Goal: Feedback & Contribution: Submit feedback/report problem

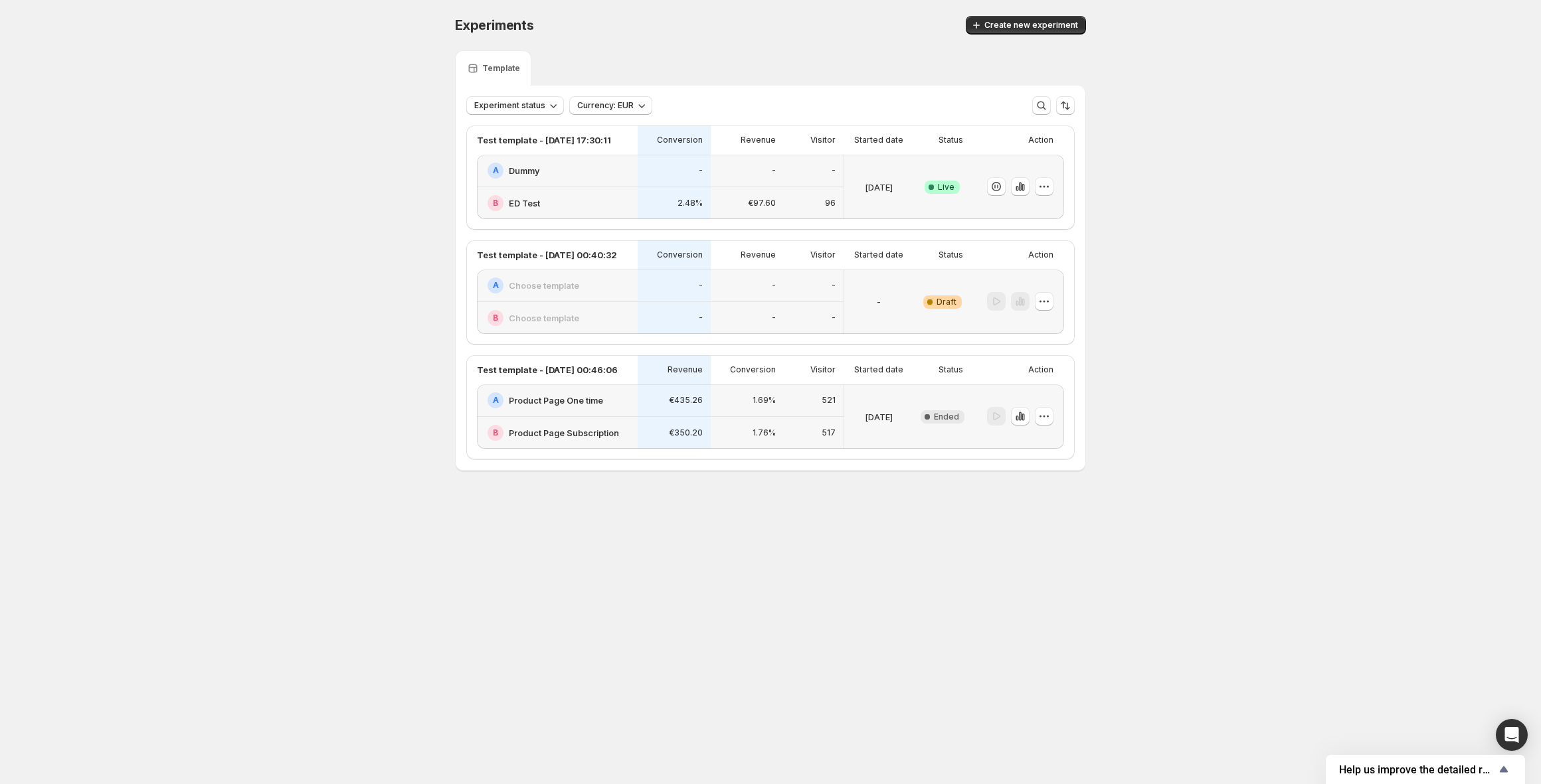
click at [253, 87] on div "Experiments. This page is ready Experiments Create new experiment Template Expe…" at bounding box center [770, 271] width 1541 height 543
click at [768, 173] on div "-" at bounding box center [747, 170] width 57 height 16
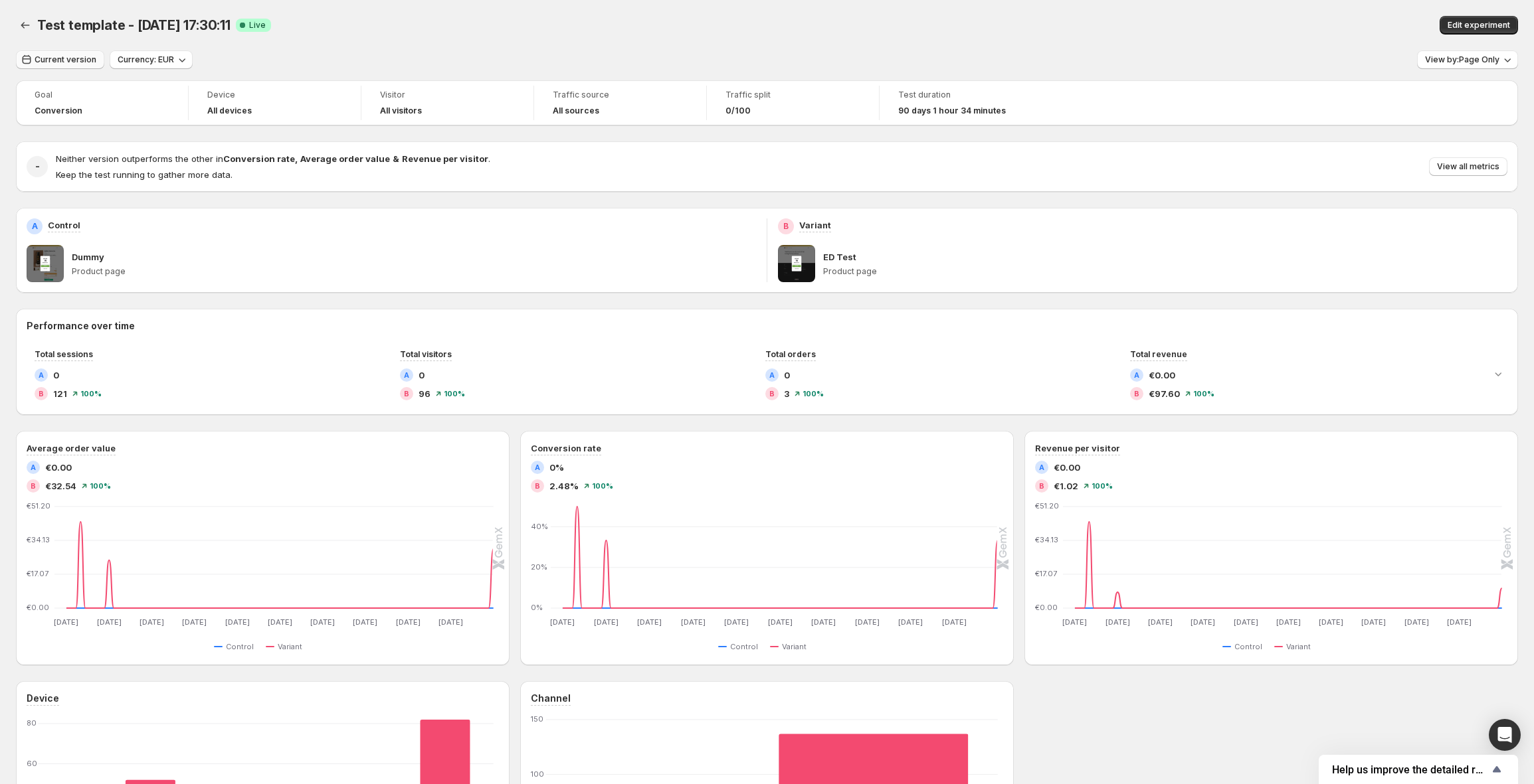
click at [85, 61] on span "Current version" at bounding box center [65, 60] width 61 height 10
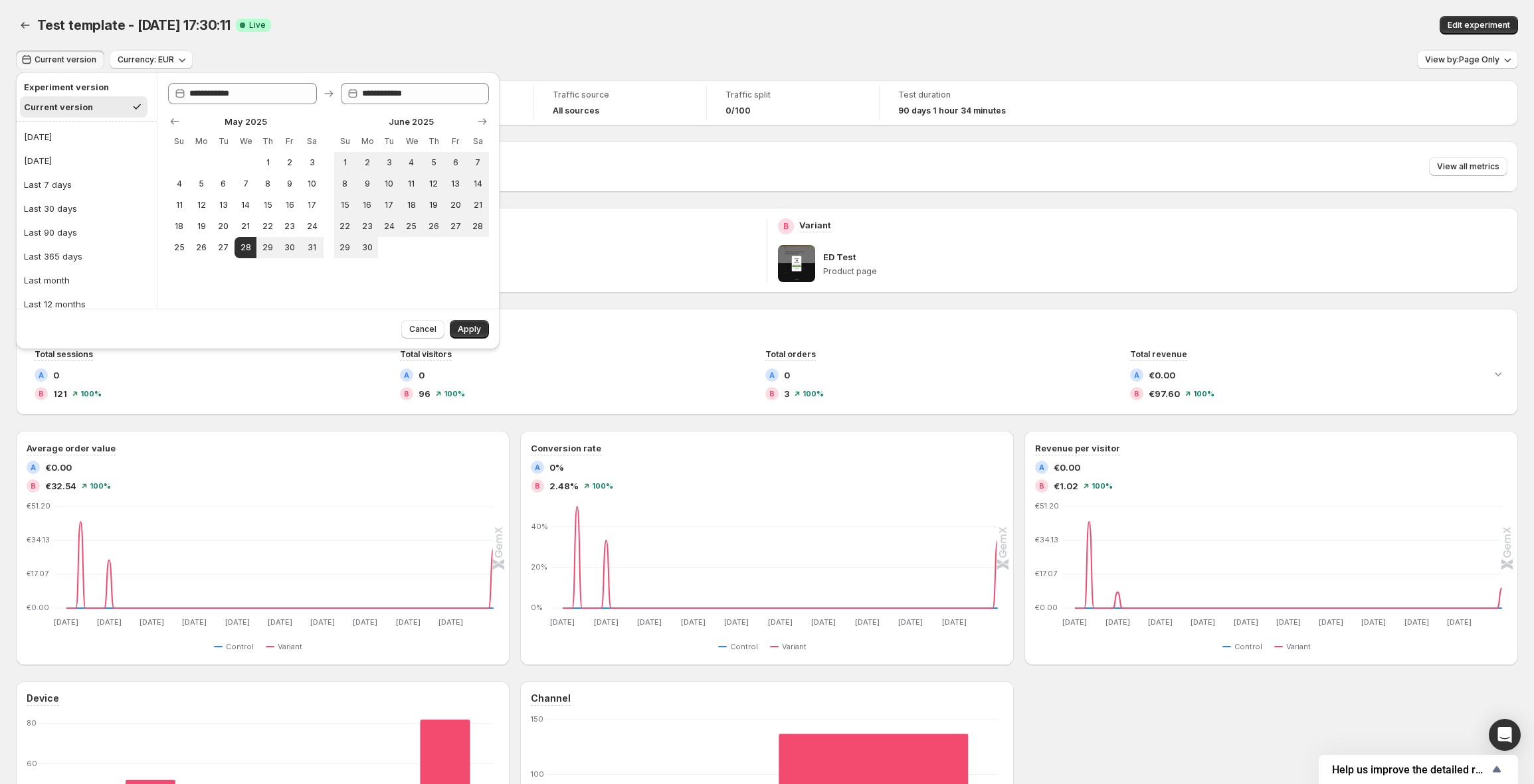
click at [85, 61] on span "Current version" at bounding box center [65, 60] width 61 height 10
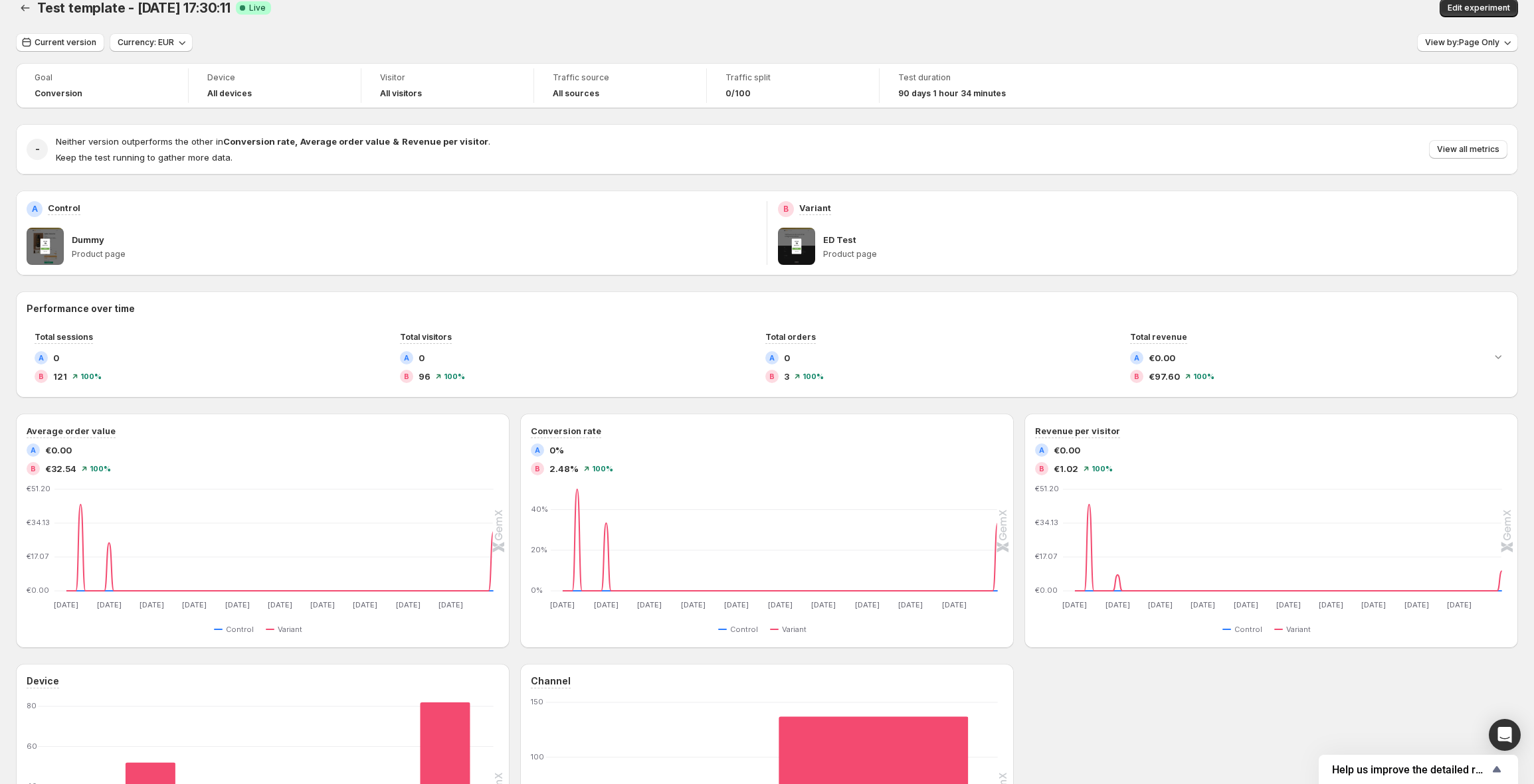
scroll to position [20, 0]
click at [20, 11] on icon "Back" at bounding box center [25, 4] width 13 height 13
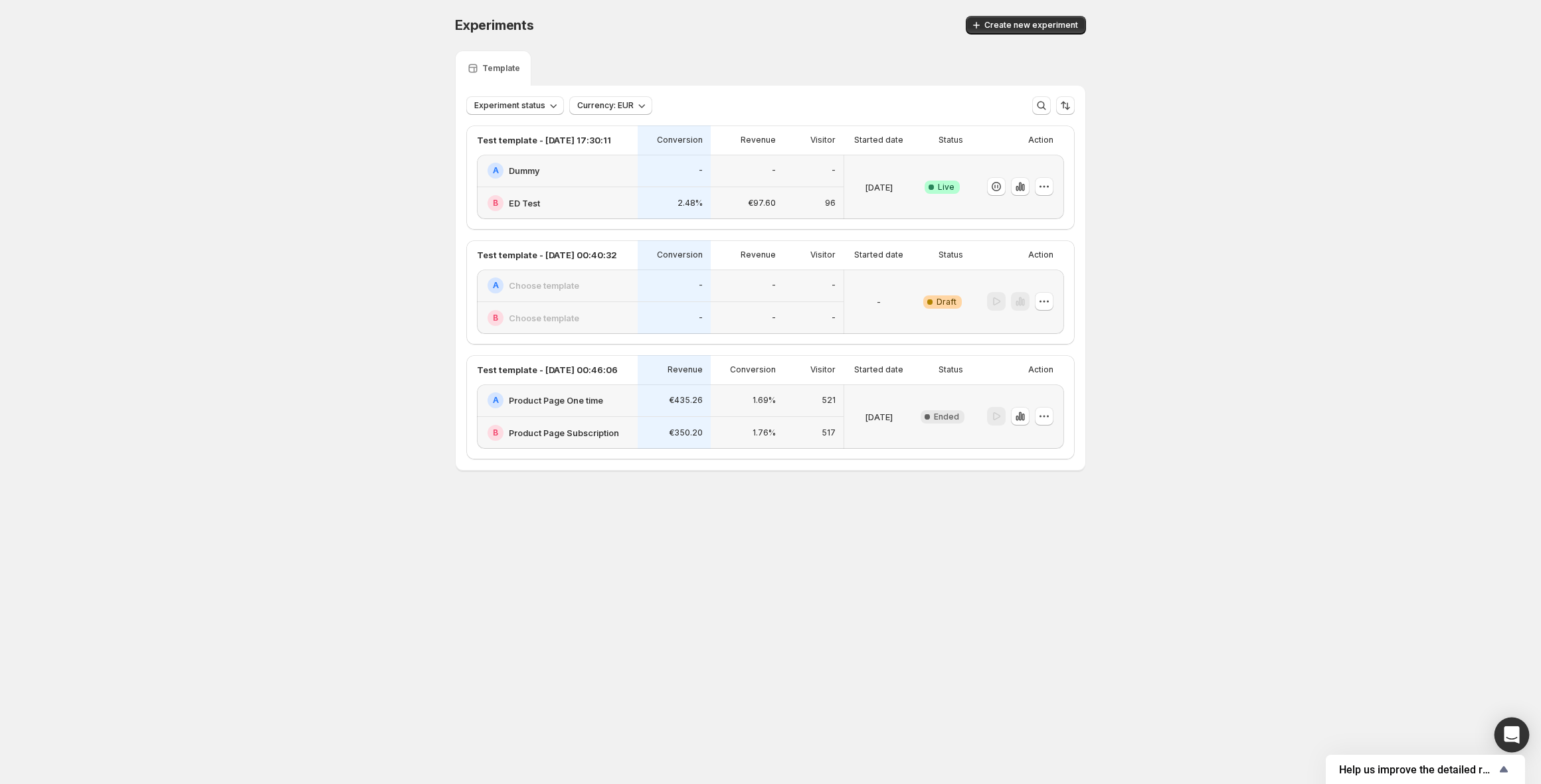
click at [1507, 723] on div "Open Intercom Messenger" at bounding box center [1512, 735] width 35 height 35
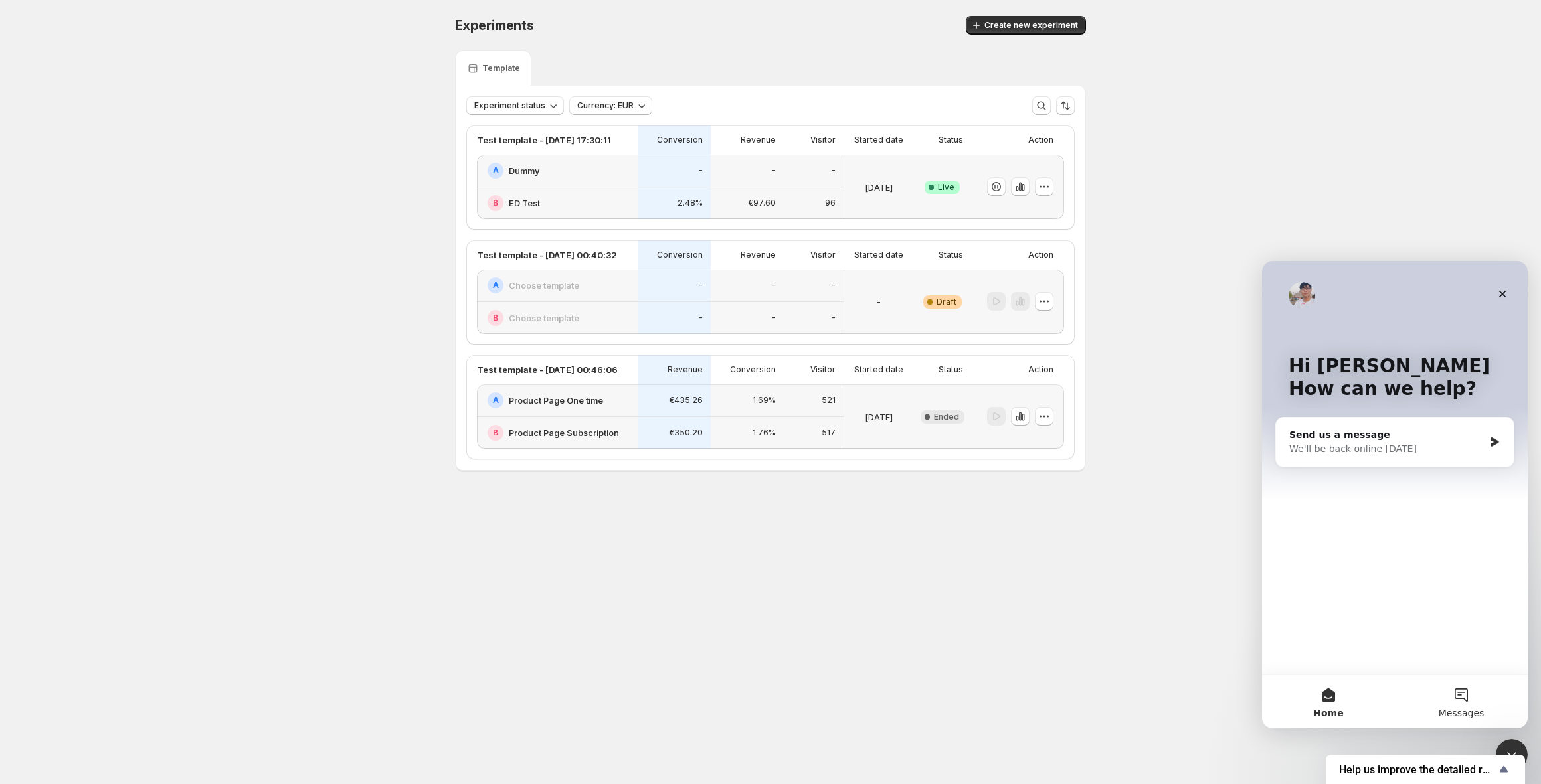
click at [1448, 689] on button "Messages" at bounding box center [1461, 701] width 133 height 53
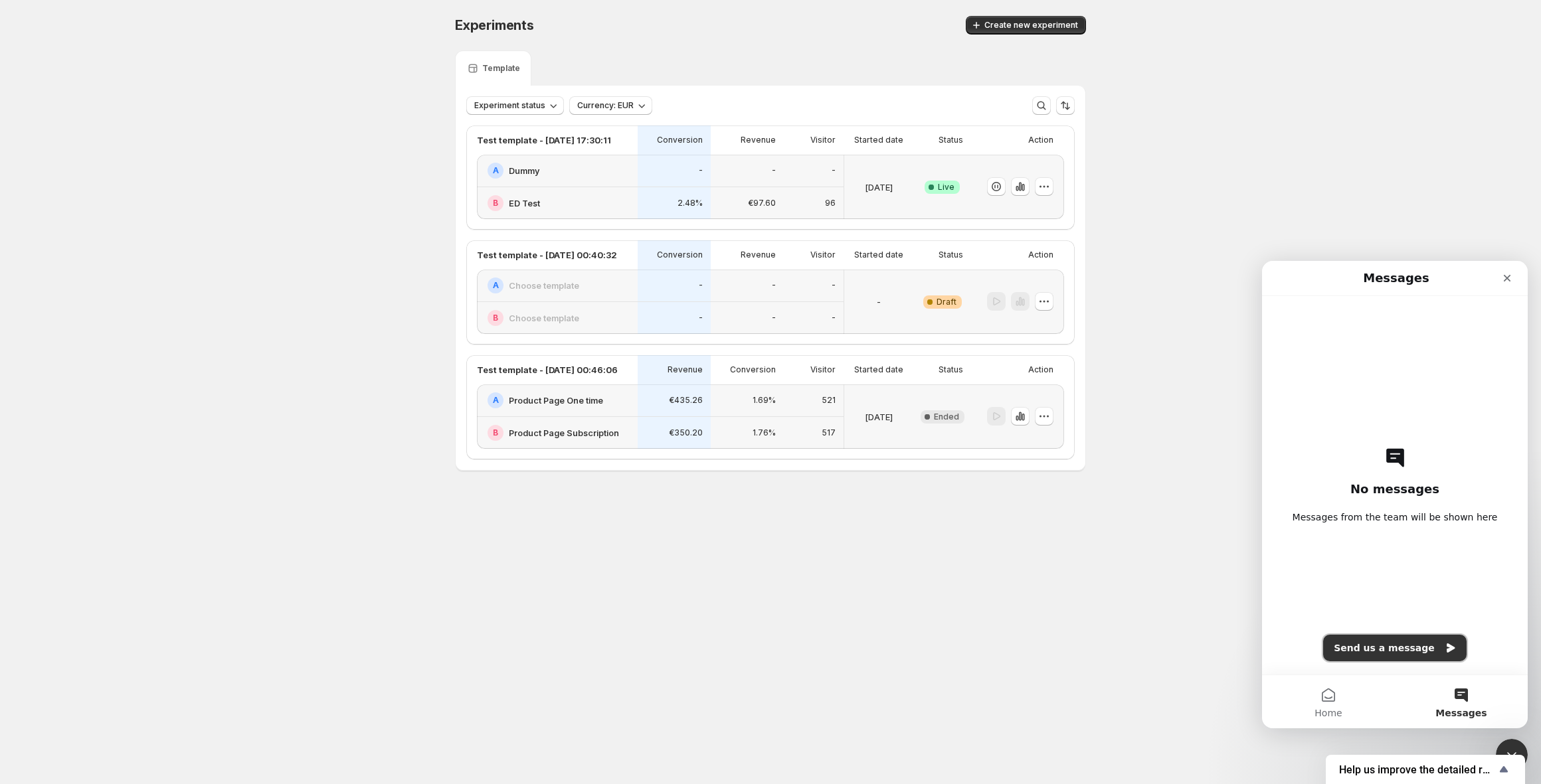
click at [1378, 653] on button "Send us a message" at bounding box center [1395, 647] width 144 height 27
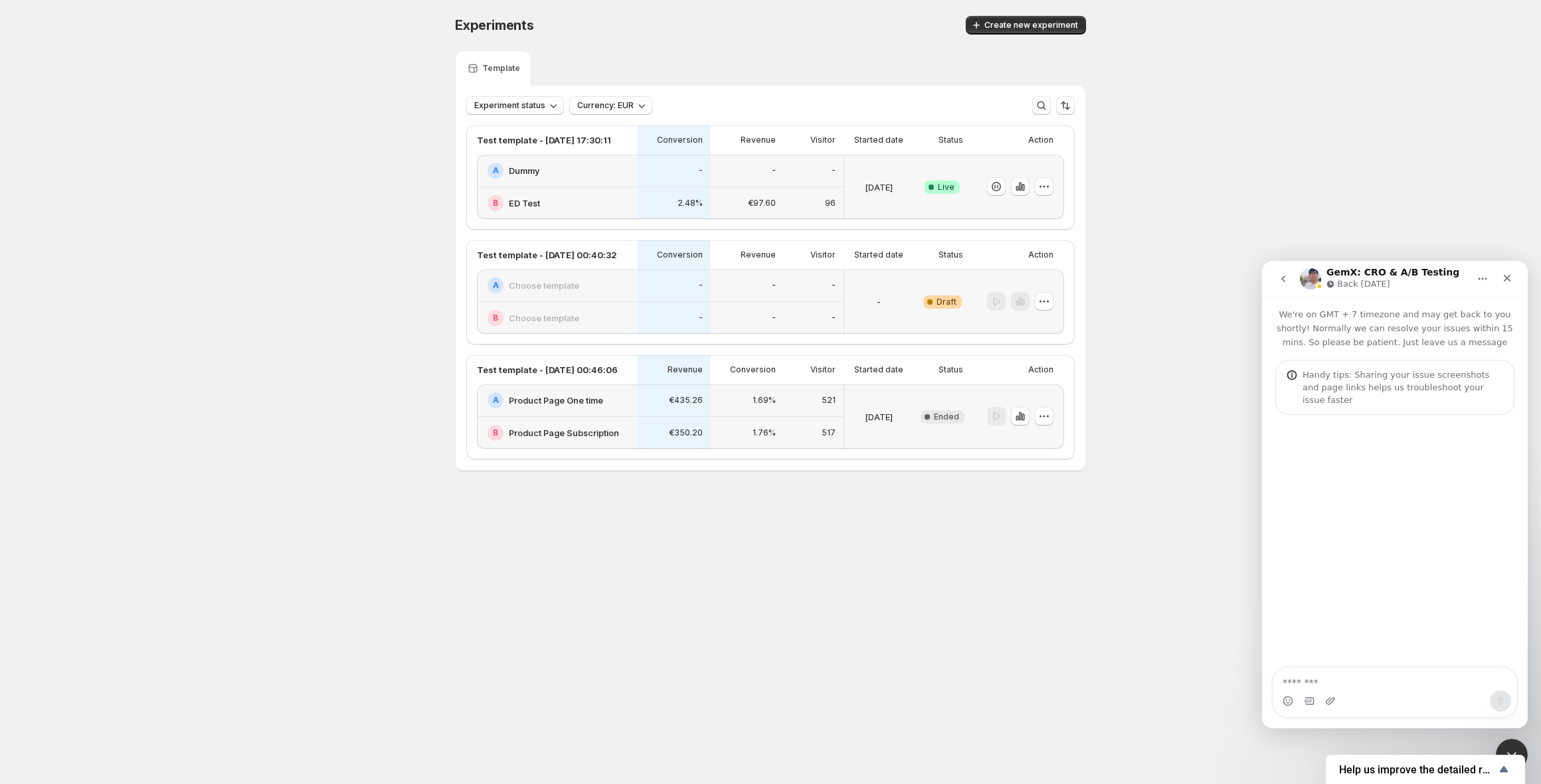
click at [1359, 681] on textarea "Message…" at bounding box center [1394, 679] width 243 height 22
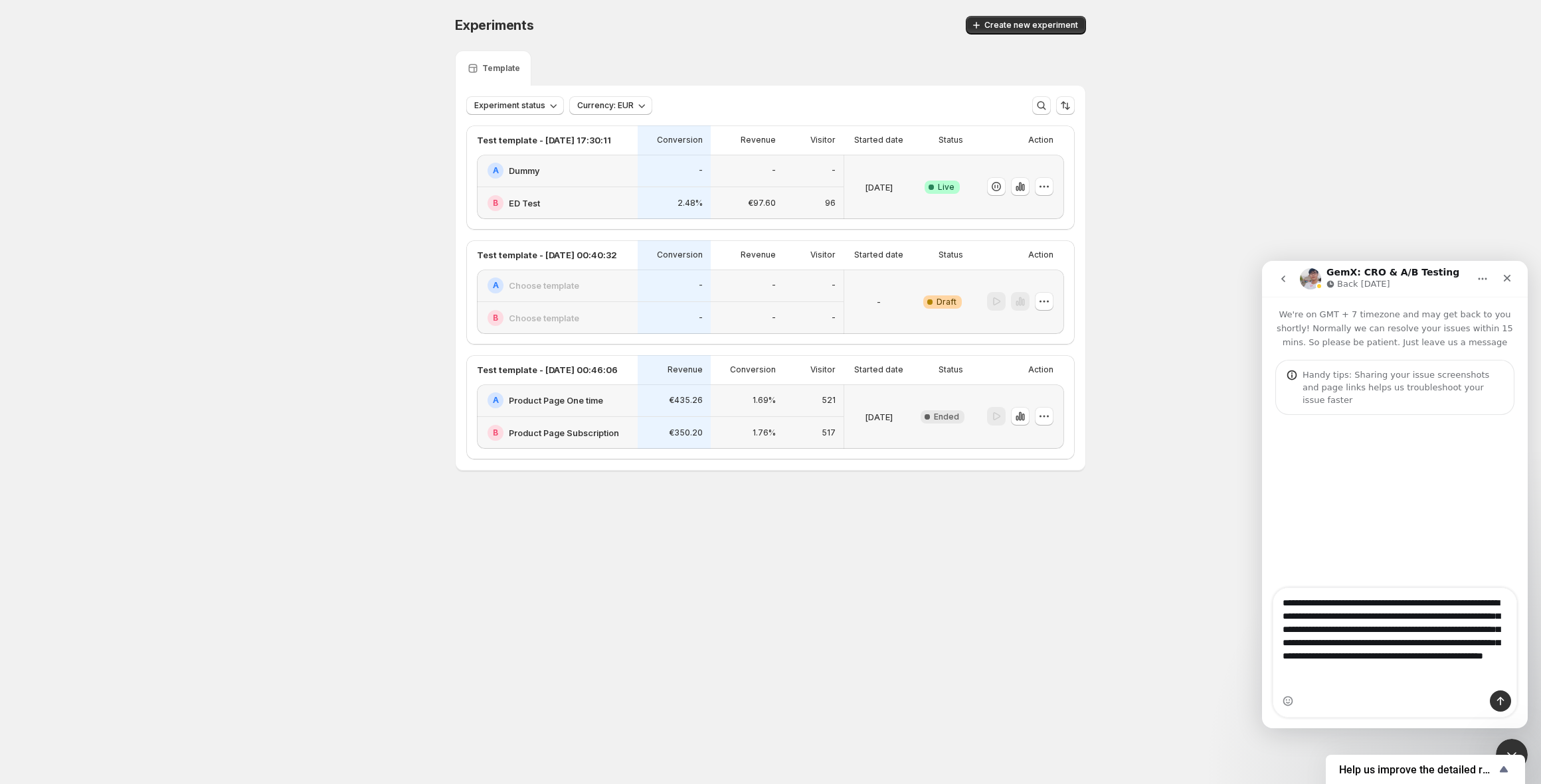
type textarea "**********"
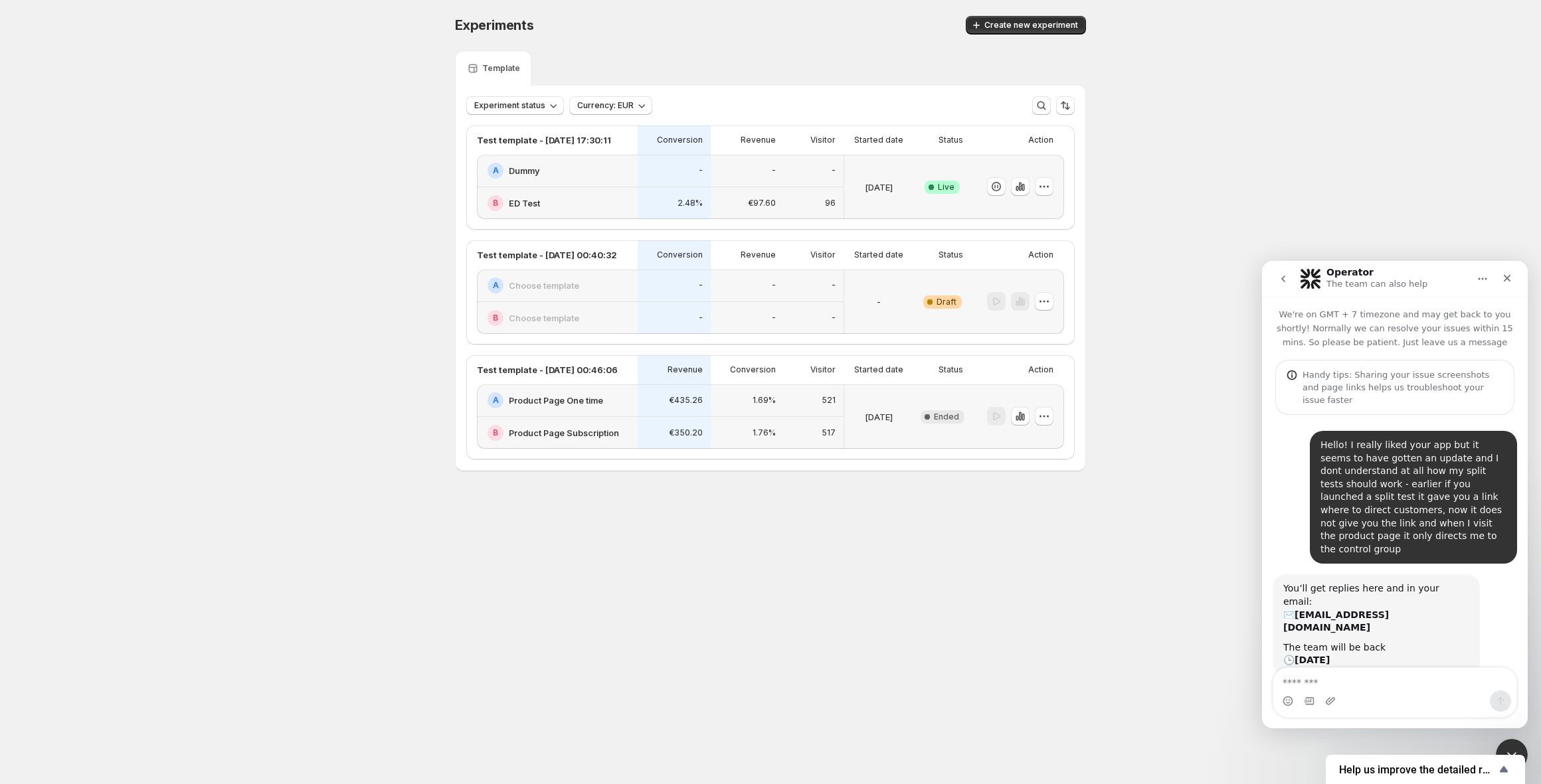
click at [1214, 312] on div "Experiments. This page is ready Experiments Create new experiment Template Expe…" at bounding box center [770, 271] width 1541 height 543
